Goal: Task Accomplishment & Management: Manage account settings

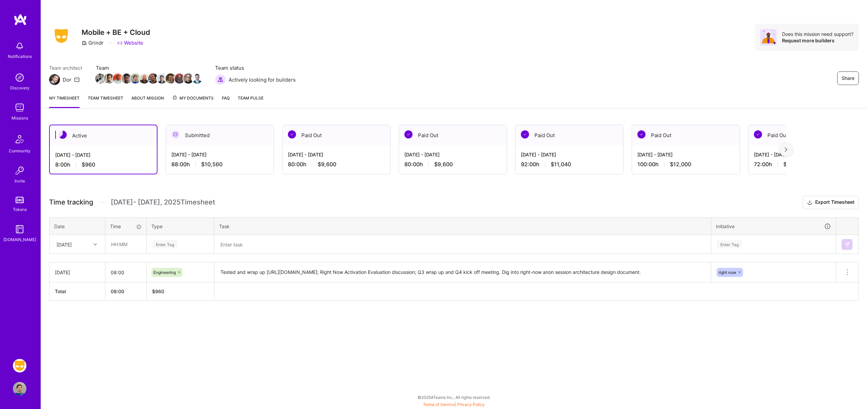
click at [110, 99] on link "Team timesheet" at bounding box center [106, 102] width 36 height 14
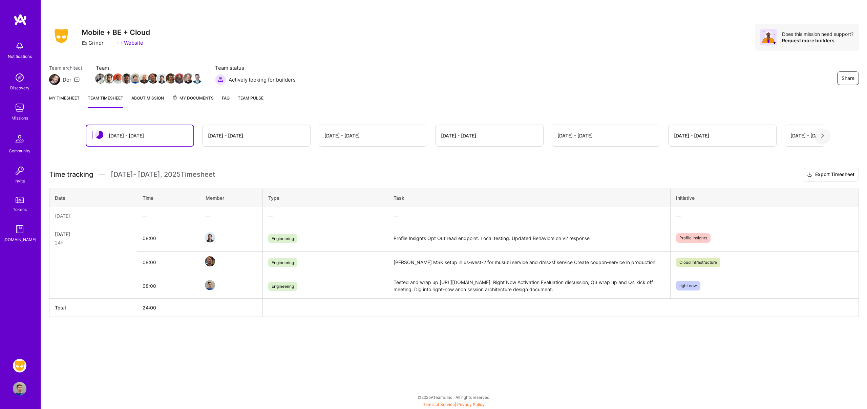
click at [143, 99] on link "About Mission" at bounding box center [147, 102] width 33 height 14
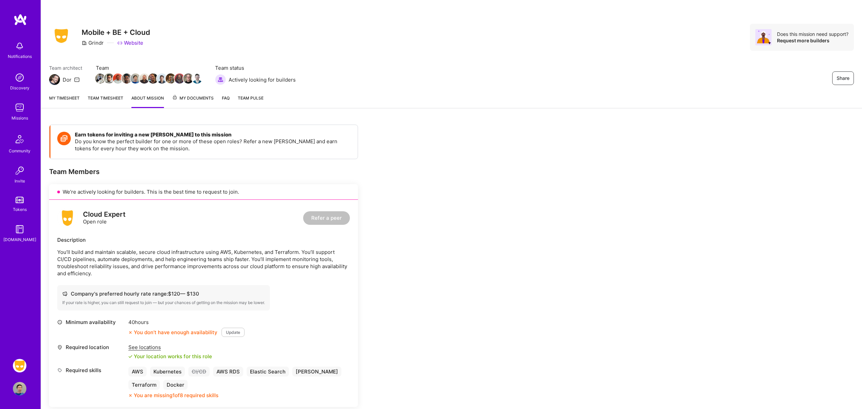
click at [107, 100] on link "Team timesheet" at bounding box center [106, 102] width 36 height 14
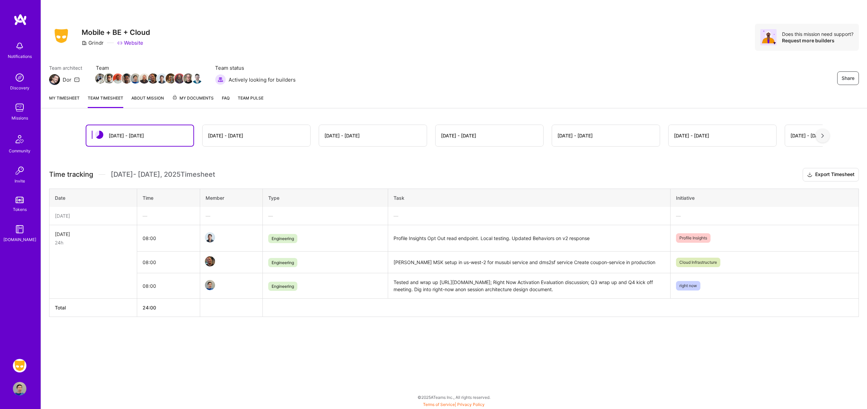
click at [69, 97] on link "My timesheet" at bounding box center [64, 102] width 30 height 14
